Goal: Book appointment/travel/reservation: Book appointment/travel/reservation

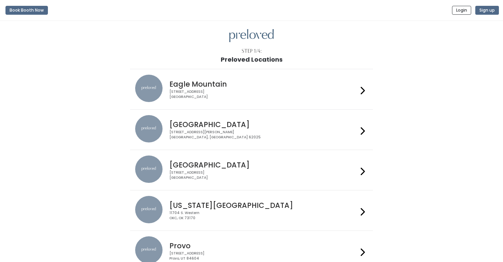
click at [179, 126] on h4 "Edwardsville" at bounding box center [263, 124] width 188 height 8
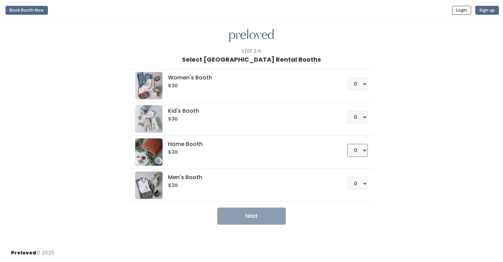
click at [359, 148] on select "0 1 2 3 4" at bounding box center [357, 150] width 21 height 13
select select "1"
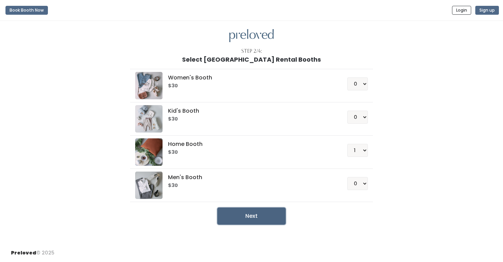
click at [243, 222] on button "Next" at bounding box center [251, 215] width 68 height 17
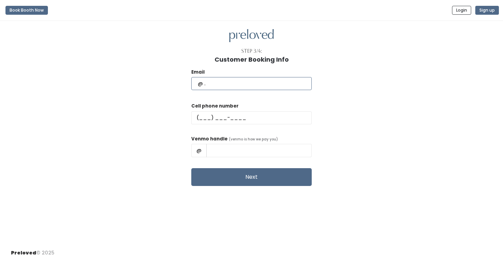
click at [241, 80] on input "text" at bounding box center [251, 83] width 120 height 13
type input "lasgullett@gmail.com"
click at [231, 114] on input "text" at bounding box center [251, 117] width 120 height 13
type input "(502) 265-8955"
click at [240, 153] on input "text" at bounding box center [258, 150] width 105 height 13
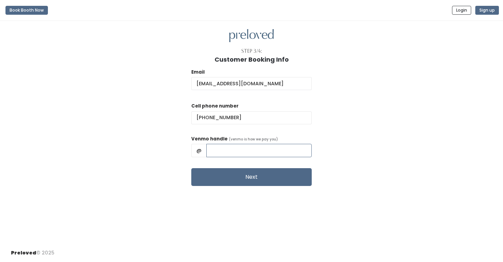
type input "AlexGullett"
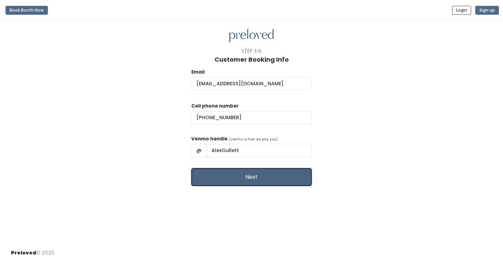
click at [242, 178] on button "Next" at bounding box center [251, 177] width 120 height 18
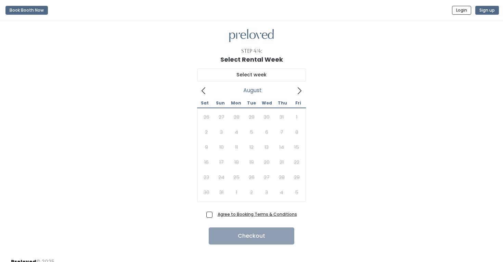
click at [299, 90] on icon at bounding box center [299, 91] width 8 height 8
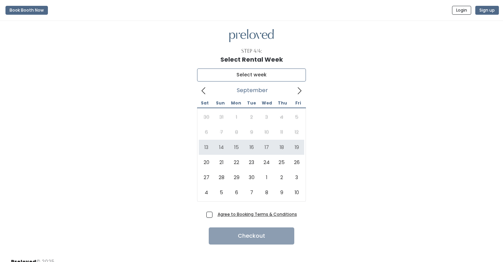
type input "[DATE] to [DATE]"
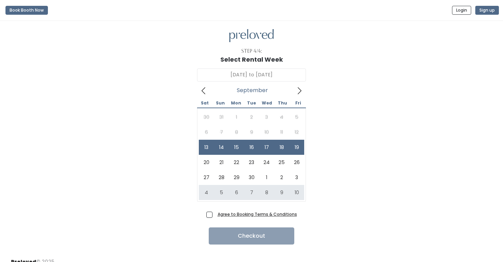
click at [215, 213] on span "Agree to Booking Terms & Conditions" at bounding box center [256, 213] width 82 height 7
click at [215, 213] on input "Agree to Booking Terms & Conditions" at bounding box center [217, 212] width 4 height 4
checkbox input "true"
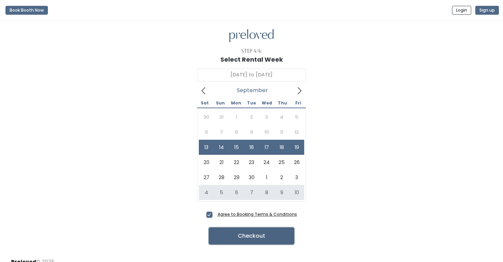
click at [236, 235] on button "Checkout" at bounding box center [251, 235] width 85 height 17
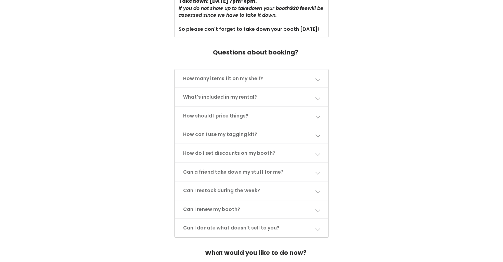
scroll to position [302, 0]
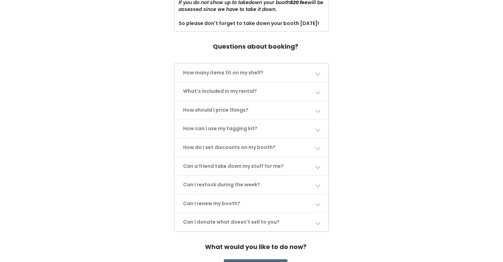
click at [252, 69] on link "How many items fit on my shelf?" at bounding box center [251, 73] width 153 height 18
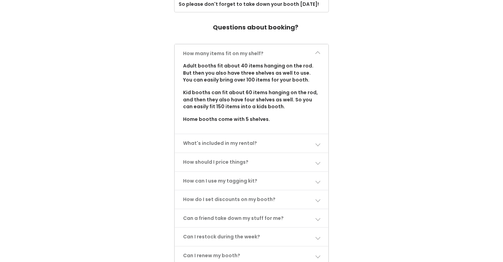
scroll to position [323, 0]
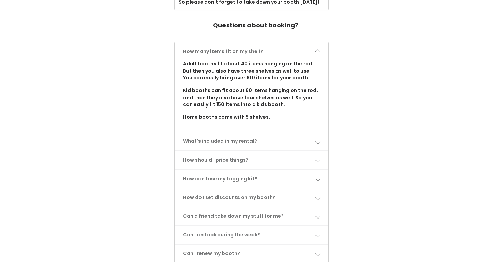
click at [225, 135] on link "What's included in my rental?" at bounding box center [251, 141] width 153 height 18
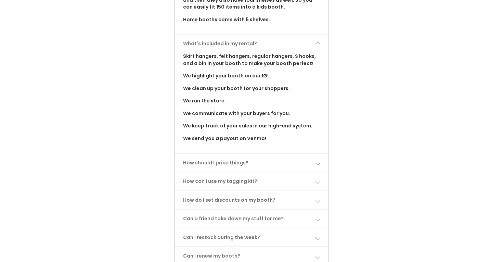
scroll to position [430, 0]
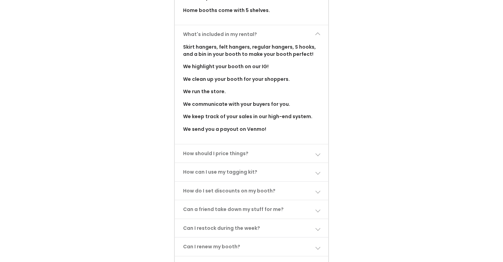
click at [235, 146] on link "How should I price things?" at bounding box center [251, 153] width 153 height 18
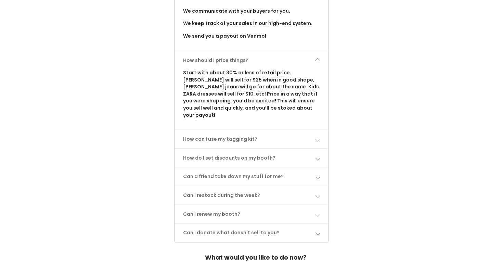
scroll to position [525, 0]
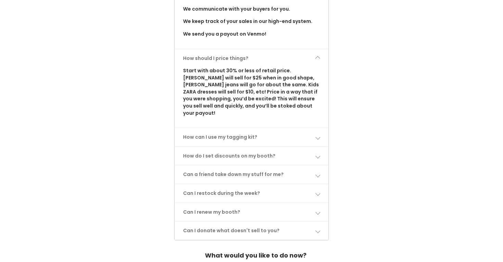
click at [208, 147] on link "How do I set discounts on my booth?" at bounding box center [251, 156] width 153 height 18
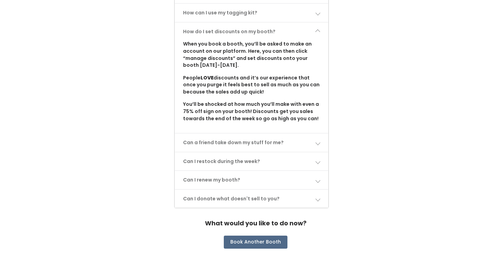
scroll to position [651, 0]
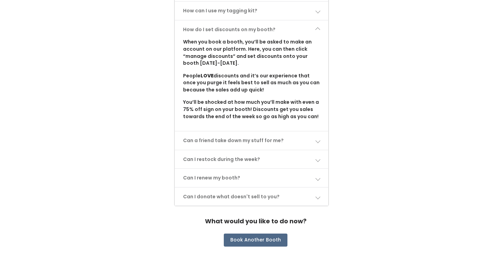
click at [246, 131] on link "Can a friend take down my stuff for me?" at bounding box center [251, 140] width 153 height 18
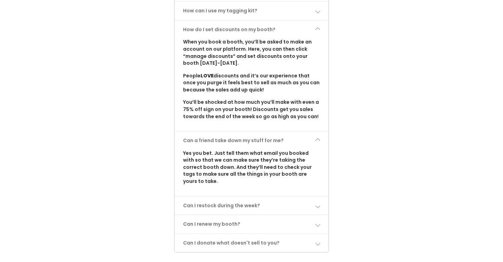
click at [215, 196] on link "Can I restock during the week?" at bounding box center [251, 205] width 153 height 18
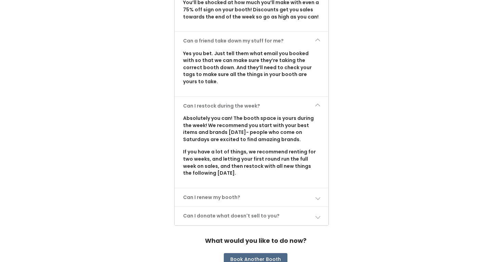
scroll to position [753, 0]
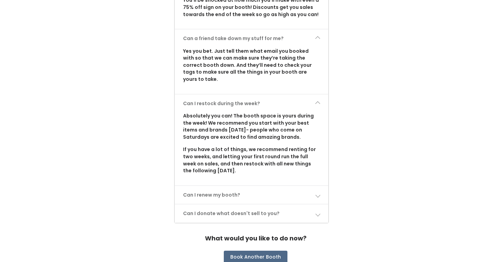
click at [212, 186] on link "Can I renew my booth?" at bounding box center [251, 195] width 153 height 18
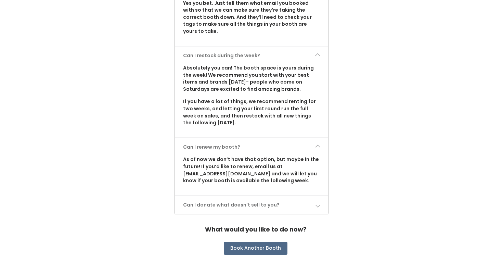
scroll to position [802, 0]
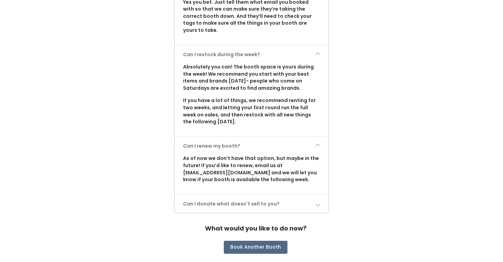
click at [223, 195] on link "Can I donate what doesn't sell to you?" at bounding box center [251, 204] width 153 height 18
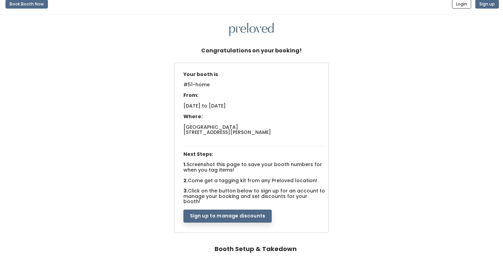
scroll to position [3, 0]
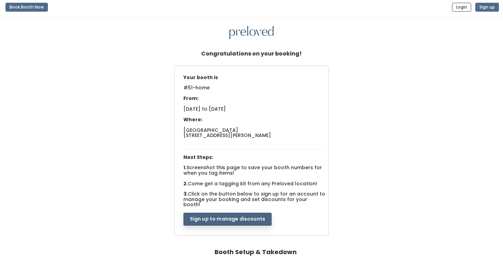
click at [223, 217] on button "Sign up to manage discounts" at bounding box center [227, 218] width 88 height 13
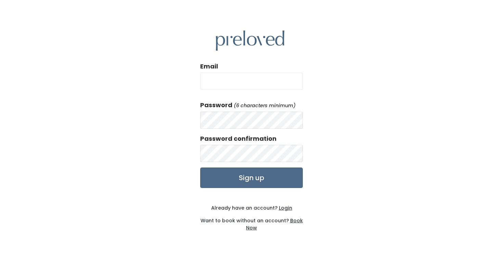
click at [219, 80] on input "Email" at bounding box center [251, 80] width 103 height 17
type input "[EMAIL_ADDRESS][DOMAIN_NAME]"
click at [200, 167] on input "Sign up" at bounding box center [251, 177] width 103 height 21
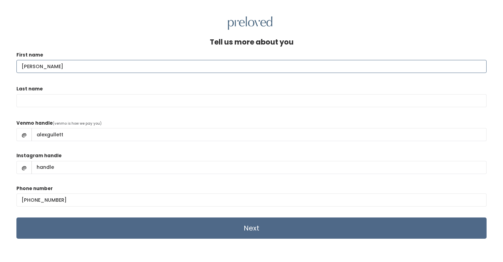
type input "[PERSON_NAME]"
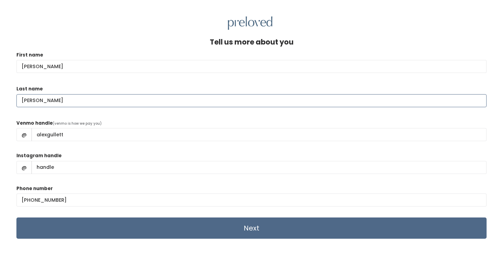
scroll to position [29, 0]
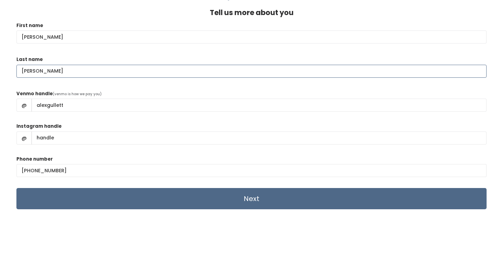
type input "[PERSON_NAME]"
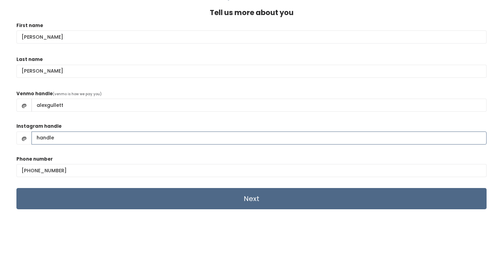
click at [42, 136] on input "Instagram handle" at bounding box center [258, 137] width 455 height 13
type input "forgetmenotthrift.co"
click at [61, 139] on input "forgetmenotthrift.co" at bounding box center [258, 137] width 455 height 13
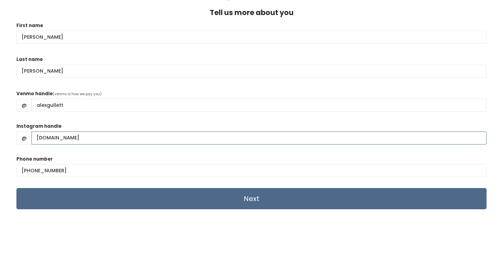
click at [61, 139] on input "forgetmenotthrift.co" at bounding box center [258, 137] width 455 height 13
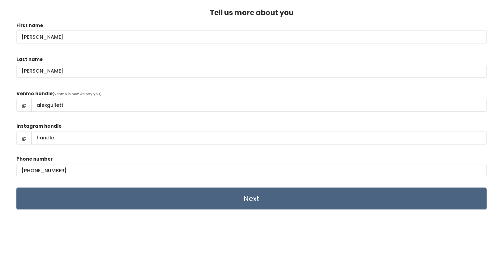
click at [189, 195] on input "Next" at bounding box center [251, 198] width 470 height 21
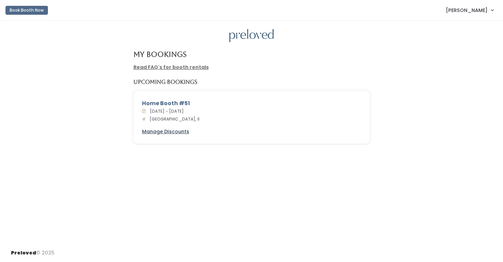
click at [175, 129] on u "Manage Discounts" at bounding box center [165, 131] width 47 height 7
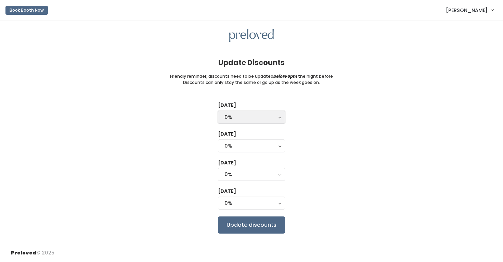
click at [258, 120] on div "0%" at bounding box center [251, 117] width 54 height 8
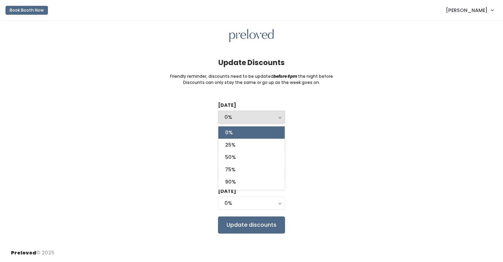
click at [189, 154] on div "[DATE] 0% 25% 50% 75% 90% 0% 0% 25% 50% 75% 90% [DATE] 0% 25% 50% 75% 90% 0% [D…" at bounding box center [251, 167] width 481 height 131
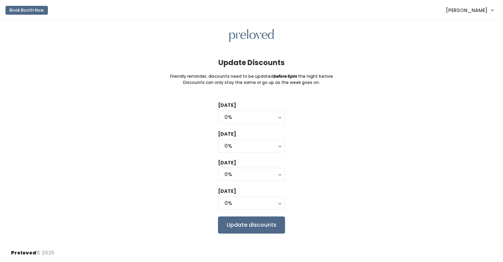
click at [242, 110] on div "[DATE] 0% 25% 50% 75% 90% 0% 0% 25% 50% 75% 90%" at bounding box center [251, 113] width 67 height 23
click at [244, 117] on div "0%" at bounding box center [251, 117] width 54 height 8
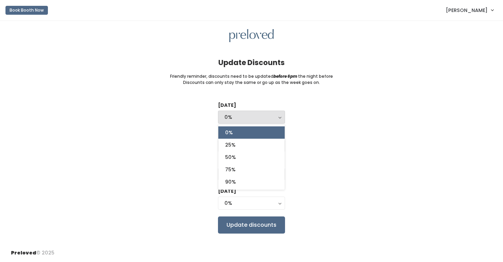
click at [185, 160] on div "Tuesday 0% 25% 50% 75% 90% 0% 0% 25% 50% 75% 90% Wednesday 0% 25% 50% 75% 90% 0…" at bounding box center [251, 167] width 481 height 131
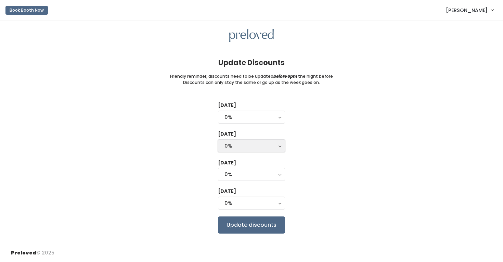
click at [238, 147] on div "0%" at bounding box center [251, 146] width 54 height 8
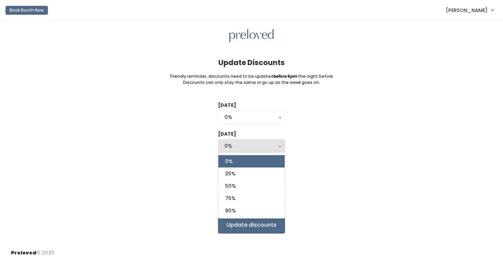
click at [191, 165] on div "Tuesday 0% 25% 50% 75% 90% 0% 0% 25% 50% 75% 90% Wednesday 0% 25% 50% 75% 90% 0…" at bounding box center [251, 167] width 481 height 131
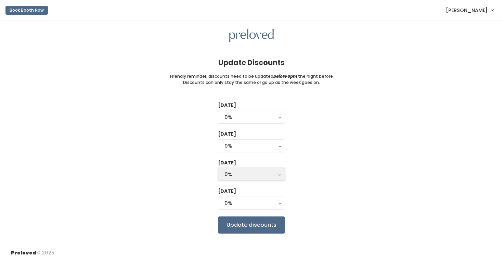
click at [225, 175] on div "0%" at bounding box center [251, 174] width 54 height 8
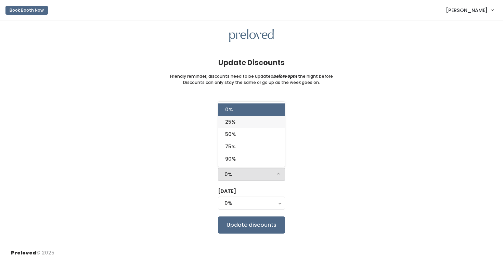
click at [241, 125] on link "25%" at bounding box center [251, 122] width 66 height 12
select select "25%"
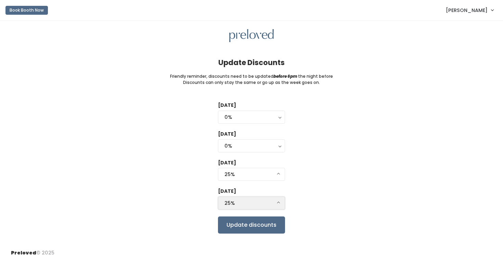
click at [246, 209] on button "25%" at bounding box center [251, 202] width 67 height 13
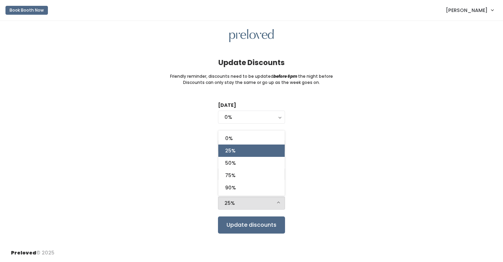
click at [236, 152] on link "25%" at bounding box center [251, 150] width 66 height 12
select select "25%"
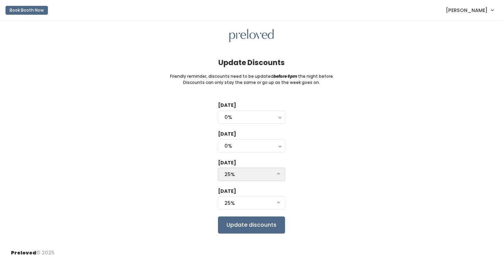
click at [253, 175] on div "25%" at bounding box center [251, 174] width 54 height 8
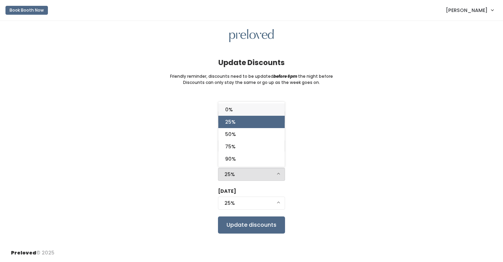
click at [234, 113] on link "0%" at bounding box center [251, 109] width 66 height 12
select select "0%"
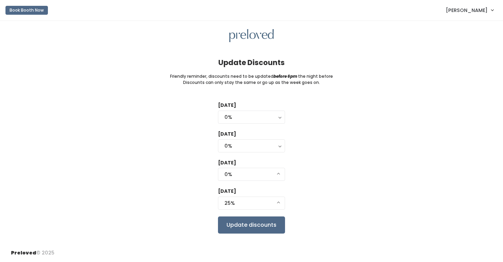
click at [181, 207] on div "Tuesday 0% 25% 50% 75% 90% 0% 0% 25% 50% 75% 90% Wednesday 0% 25% 50% 75% 90% 0…" at bounding box center [251, 167] width 481 height 131
click at [243, 230] on input "Update discounts" at bounding box center [251, 224] width 67 height 17
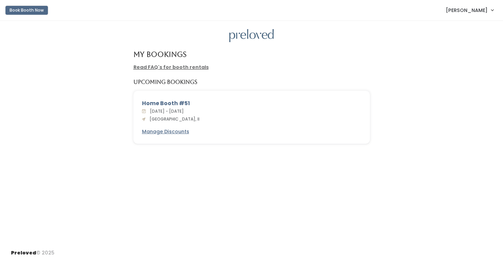
click at [21, 9] on button "Book Booth Now" at bounding box center [26, 10] width 42 height 9
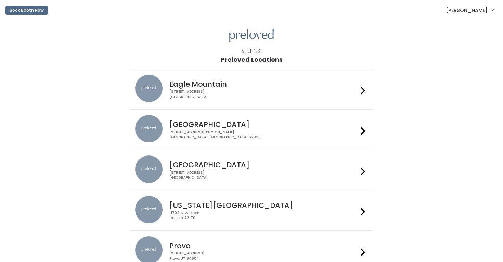
click at [255, 119] on div "[GEOGRAPHIC_DATA] [STREET_ADDRESS][PERSON_NAME]" at bounding box center [261, 127] width 191 height 25
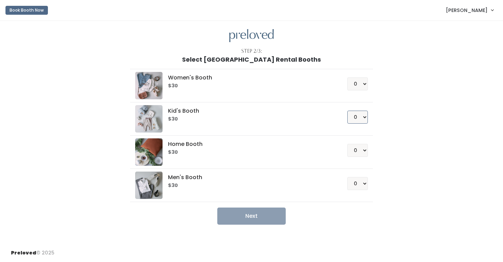
click at [357, 118] on select "0 1 2 3 4" at bounding box center [357, 116] width 21 height 13
select select "1"
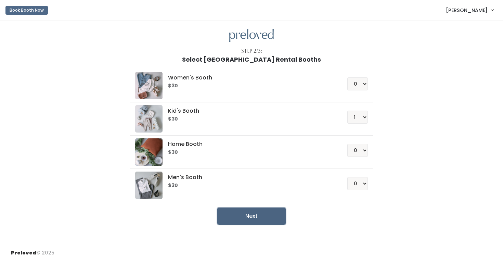
click at [266, 215] on button "Next" at bounding box center [251, 215] width 68 height 17
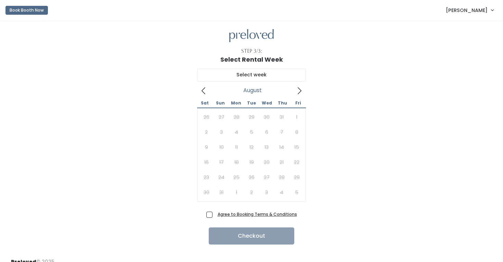
click at [299, 91] on icon at bounding box center [299, 91] width 8 height 8
click at [201, 92] on icon at bounding box center [204, 91] width 8 height 8
click at [480, 11] on span "[PERSON_NAME]" at bounding box center [466, 10] width 42 height 8
click at [455, 28] on link "My bookings" at bounding box center [468, 27] width 61 height 12
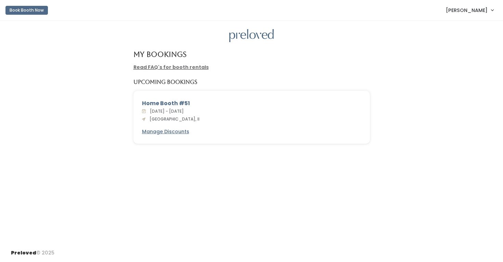
click at [187, 66] on link "Read FAQ's for booth rentals" at bounding box center [170, 67] width 75 height 7
